Goal: Use online tool/utility: Utilize a website feature to perform a specific function

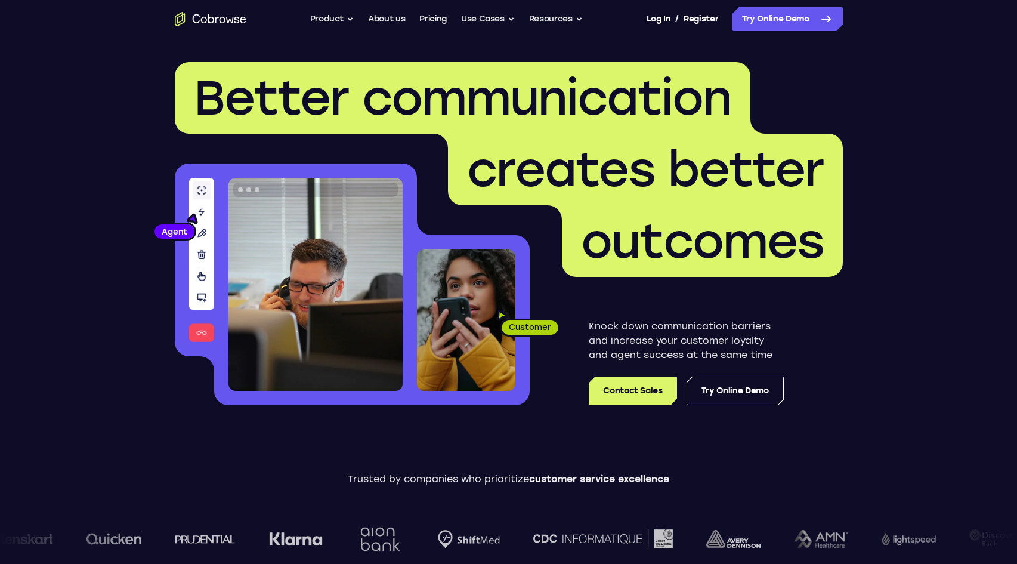
click at [769, 32] on nav "Go back Powerful, Flexible and Trustworthy. Avoid all extra friction for both A…" at bounding box center [508, 19] width 1017 height 38
drag, startPoint x: 769, startPoint y: 32, endPoint x: 785, endPoint y: 20, distance: 19.6
click at [783, 21] on nav "Go back Powerful, Flexible and Trustworthy. Avoid all extra friction for both A…" at bounding box center [508, 19] width 1017 height 38
click at [785, 20] on link "Try Online Demo" at bounding box center [788, 19] width 110 height 24
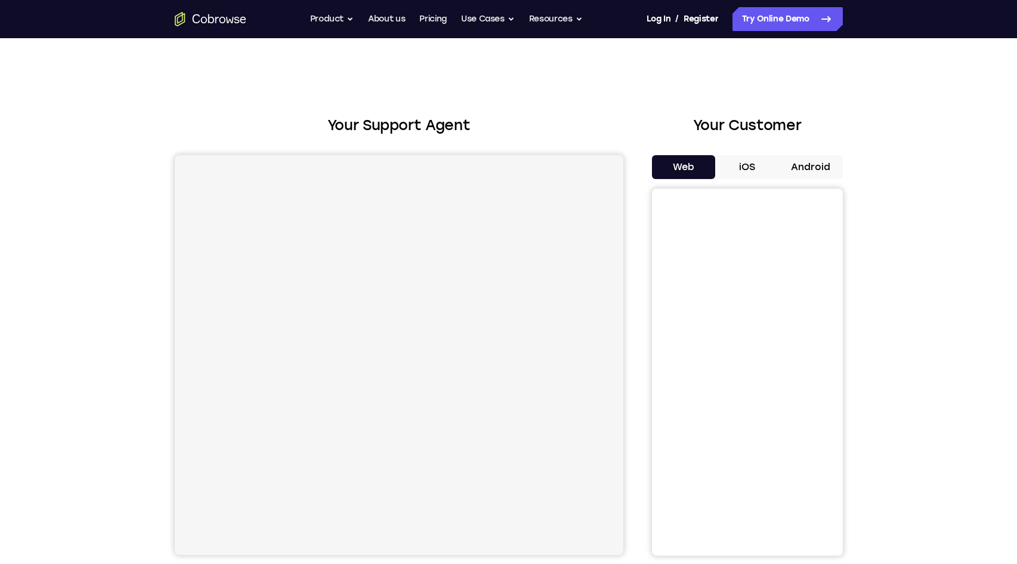
click at [912, 115] on div "Your Support Agent Your Customer Web iOS Android Next Steps We’d be happy to gi…" at bounding box center [508, 431] width 1017 height 787
click at [814, 177] on button "Android" at bounding box center [811, 167] width 64 height 24
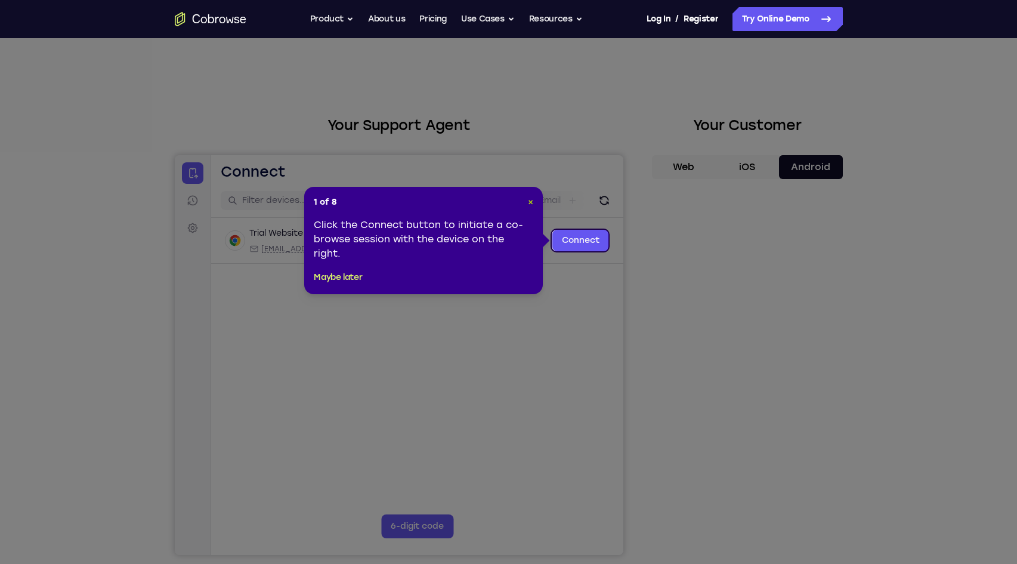
click at [533, 203] on span "×" at bounding box center [530, 202] width 5 height 10
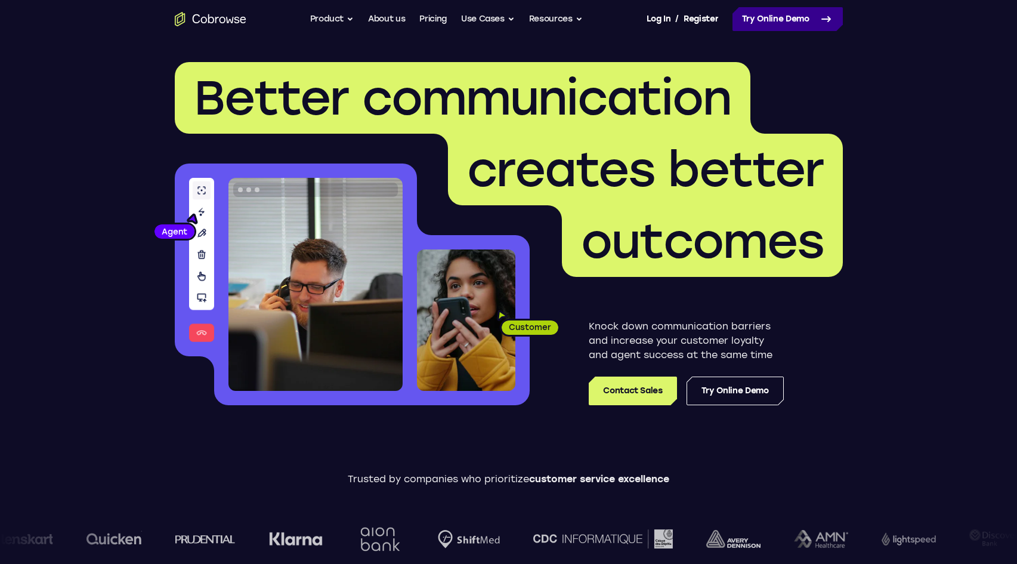
click at [776, 18] on link "Try Online Demo" at bounding box center [788, 19] width 110 height 24
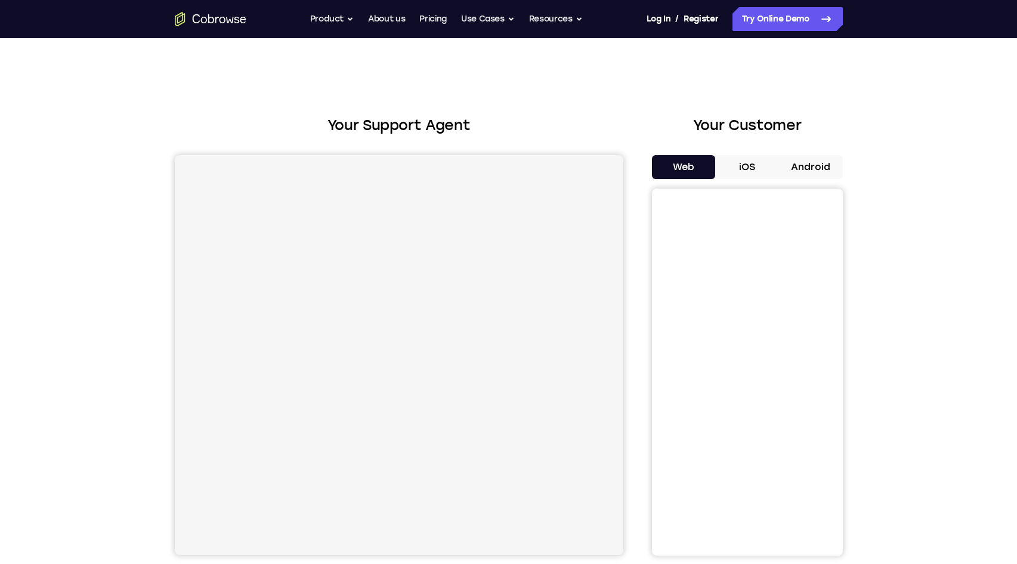
click at [790, 166] on button "Android" at bounding box center [811, 167] width 64 height 24
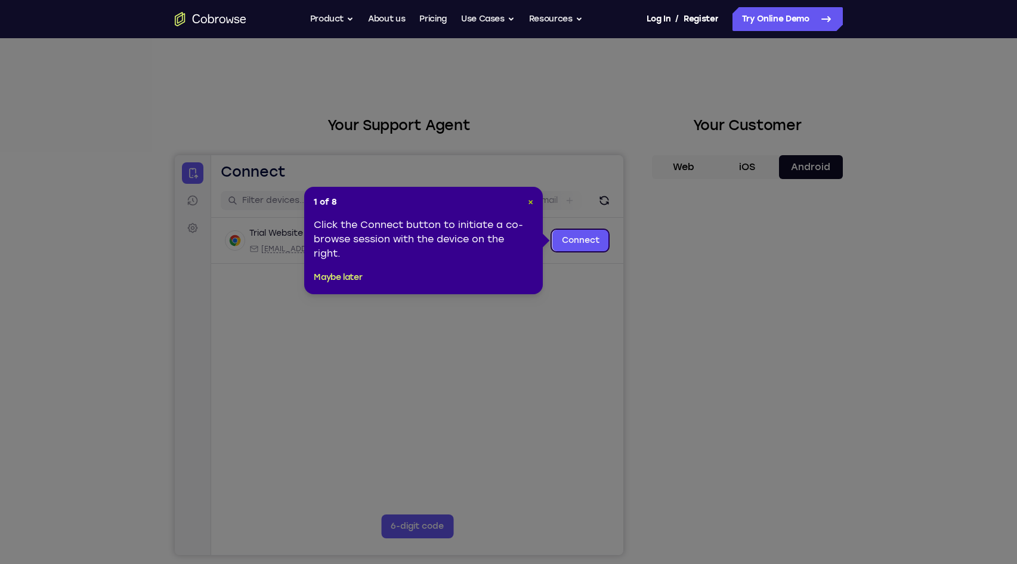
click at [533, 202] on span "×" at bounding box center [530, 202] width 5 height 10
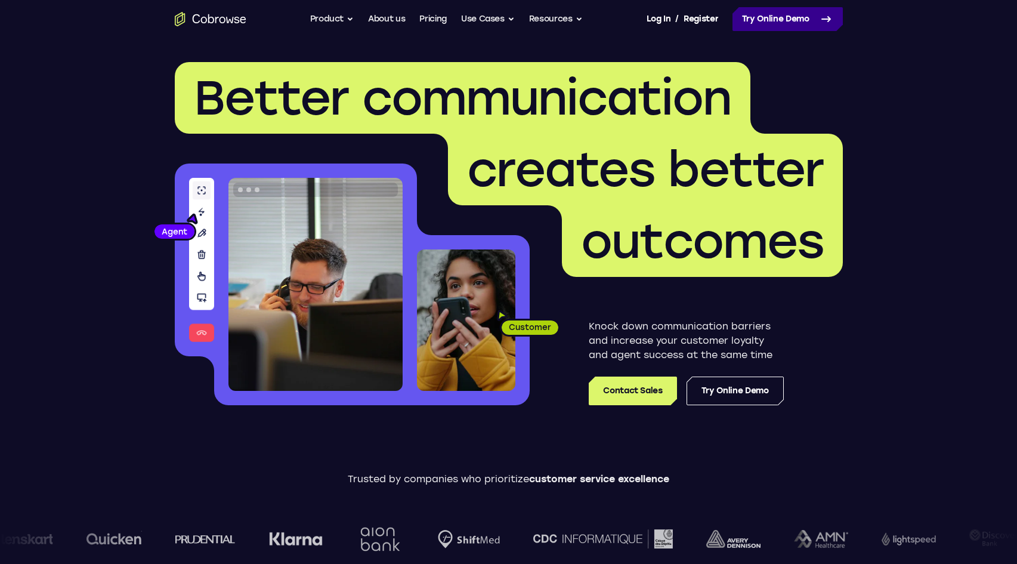
click at [776, 12] on link "Try Online Demo" at bounding box center [788, 19] width 110 height 24
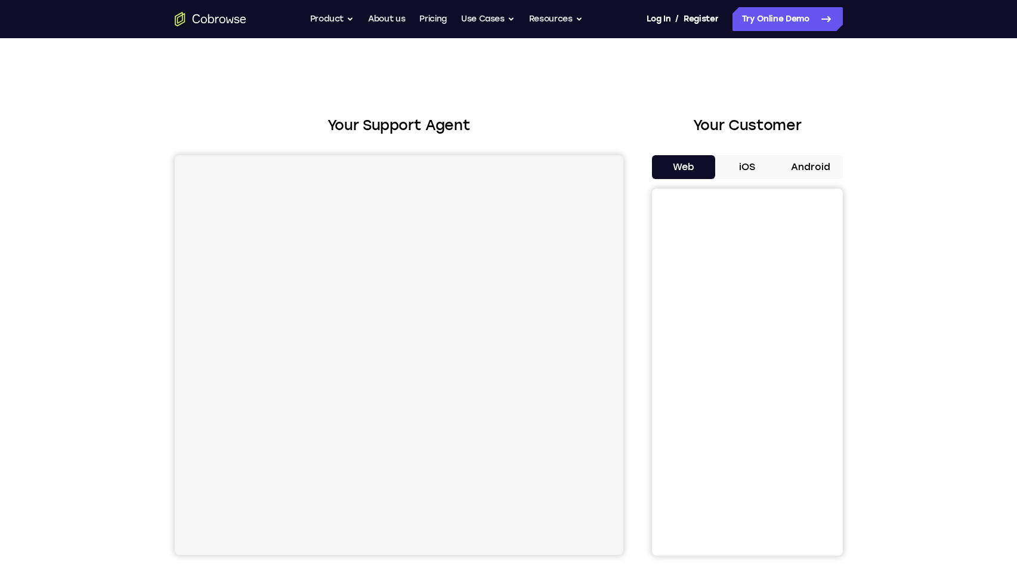
click at [811, 168] on button "Android" at bounding box center [811, 167] width 64 height 24
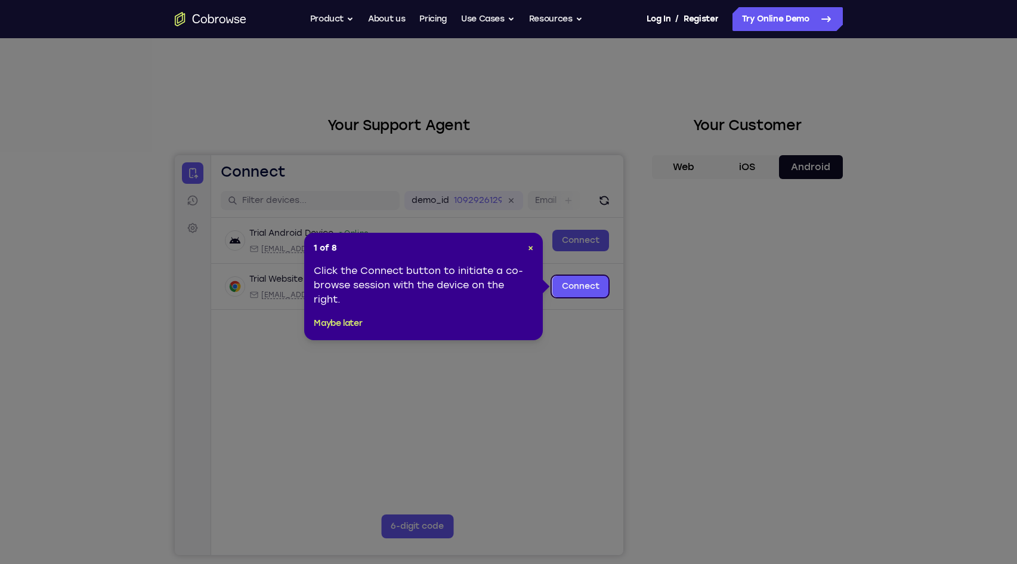
click at [526, 260] on div "1 of 8 × Click the Connect button to initiate a co-browse session with the devi…" at bounding box center [423, 286] width 239 height 107
click at [529, 253] on button "×" at bounding box center [530, 248] width 5 height 12
